Goal: Transaction & Acquisition: Purchase product/service

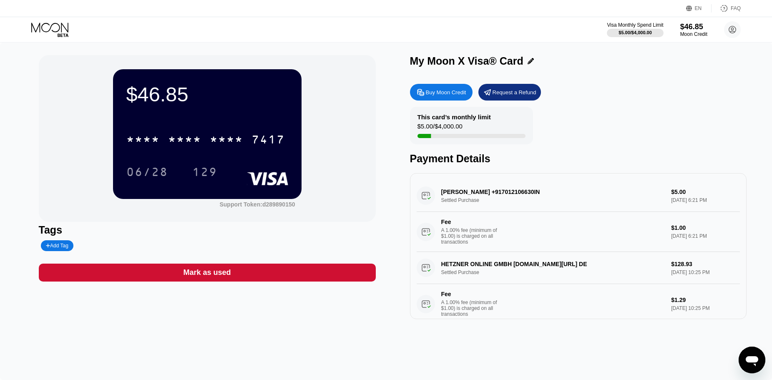
click at [448, 94] on div "Buy Moon Credit" at bounding box center [446, 92] width 40 height 7
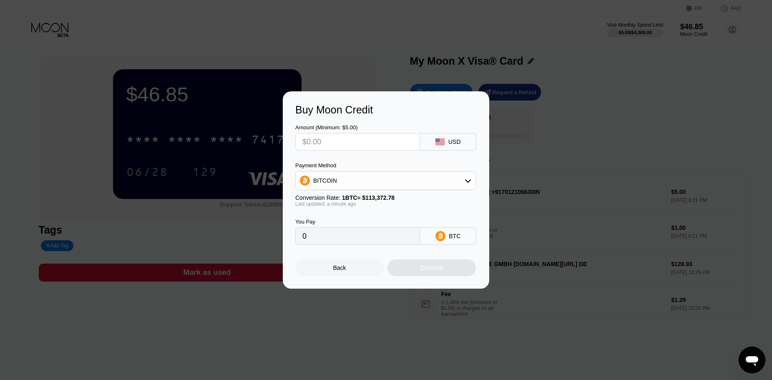
click at [344, 141] on input "text" at bounding box center [357, 141] width 110 height 17
type input "$1"
type input "0.00000883"
type input "$10"
type input "0.00008821"
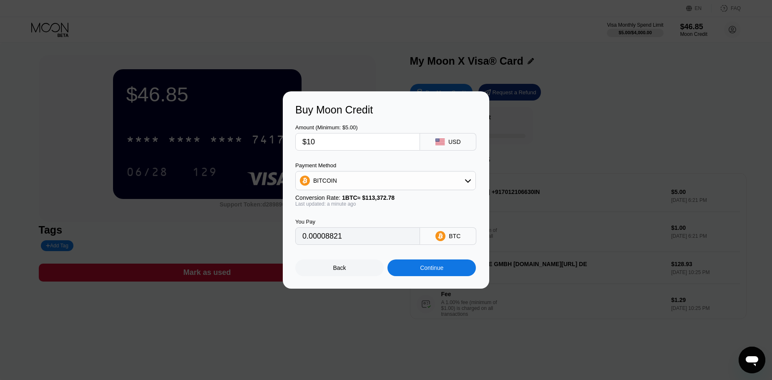
type input "$100"
type input "0.00088205"
type input "$100"
click at [345, 178] on div "BITCOIN" at bounding box center [386, 180] width 180 height 17
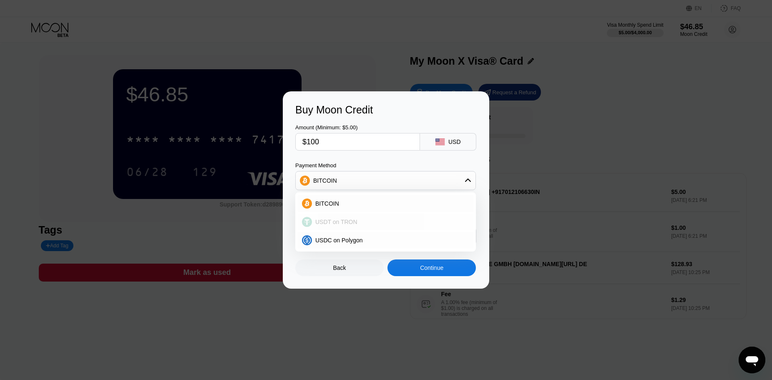
click at [341, 223] on span "USDT on TRON" at bounding box center [336, 221] width 42 height 7
type input "101.01"
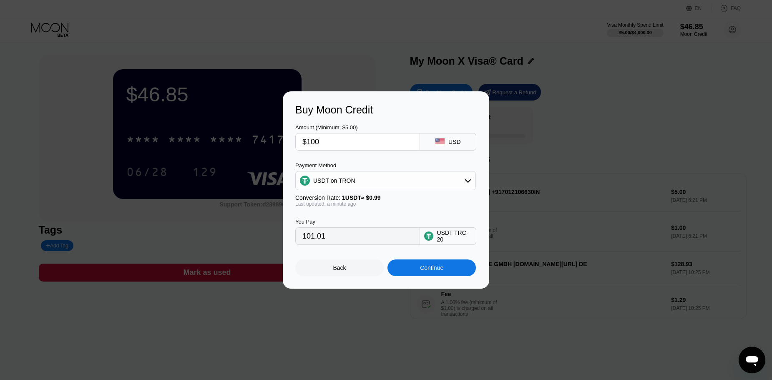
click at [383, 180] on div "USDT on TRON" at bounding box center [386, 180] width 180 height 17
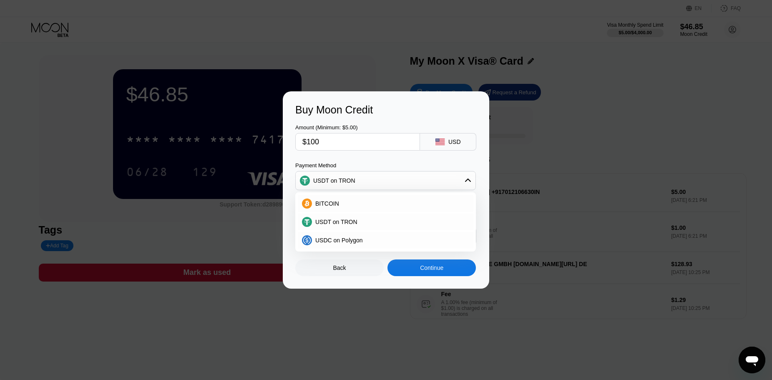
click at [383, 180] on div "USDT on TRON" at bounding box center [386, 180] width 180 height 17
